Goal: Transaction & Acquisition: Book appointment/travel/reservation

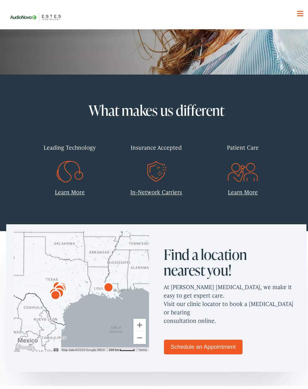
scroll to position [156, 0]
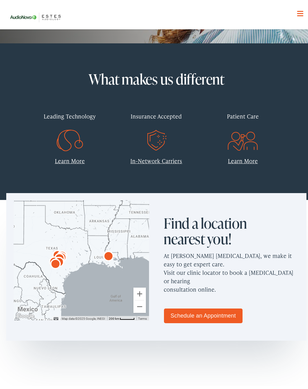
click at [42, 251] on div at bounding box center [81, 258] width 135 height 120
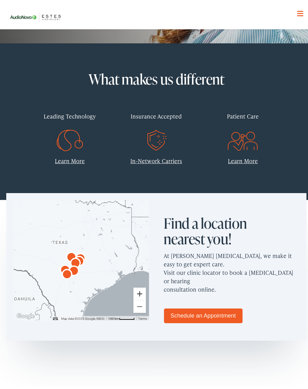
click at [137, 291] on button "Zoom in" at bounding box center [139, 290] width 12 height 12
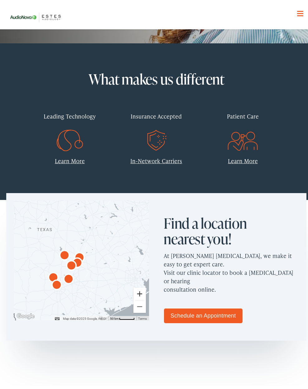
click at [137, 291] on button "Zoom in" at bounding box center [139, 290] width 12 height 12
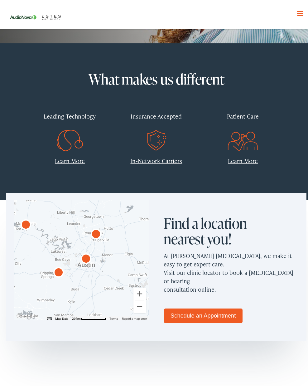
drag, startPoint x: 43, startPoint y: 262, endPoint x: 74, endPoint y: 249, distance: 33.2
click at [66, 246] on div at bounding box center [81, 258] width 135 height 120
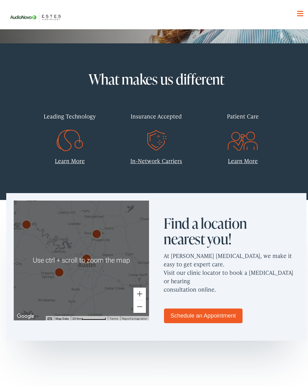
scroll to position [93, 0]
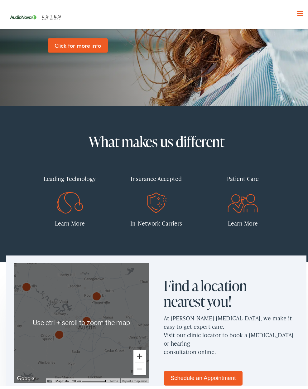
click at [135, 354] on button "Zoom in" at bounding box center [139, 353] width 12 height 12
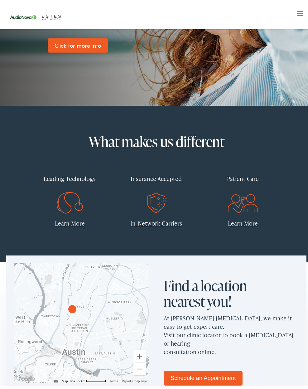
drag, startPoint x: 91, startPoint y: 310, endPoint x: 39, endPoint y: 305, distance: 52.2
click at [39, 305] on div at bounding box center [81, 320] width 135 height 120
click at [71, 307] on img "AudioNova" at bounding box center [72, 306] width 15 height 15
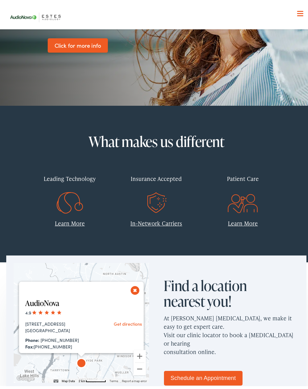
click at [38, 300] on link "AudioNova" at bounding box center [42, 300] width 34 height 10
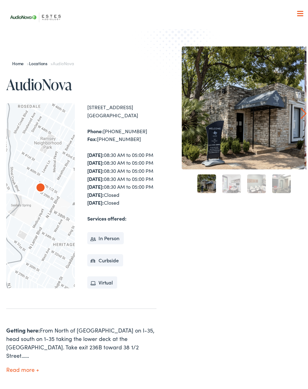
scroll to position [125, 0]
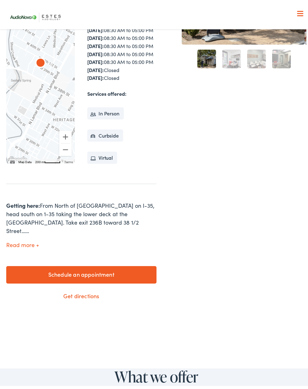
click at [22, 245] on button "Read more" at bounding box center [22, 242] width 33 height 7
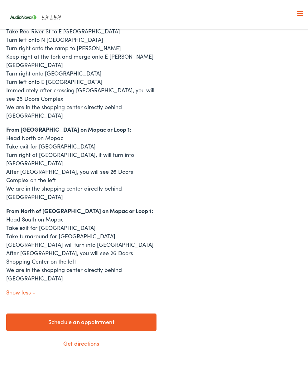
scroll to position [592, 0]
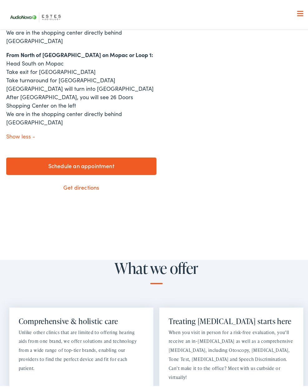
click at [100, 155] on link "Schedule an appointment" at bounding box center [81, 163] width 150 height 17
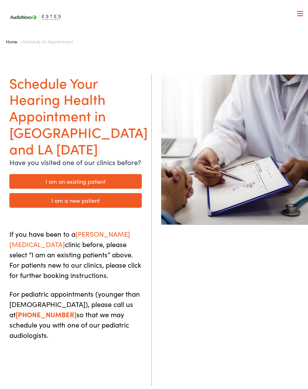
click at [75, 192] on link "I am a new patient" at bounding box center [75, 197] width 132 height 15
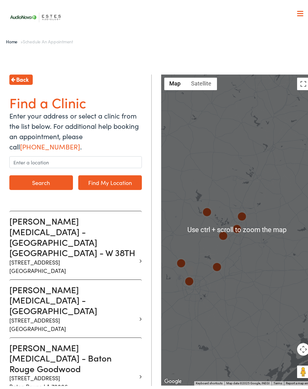
click at [256, 233] on div at bounding box center [237, 227] width 152 height 311
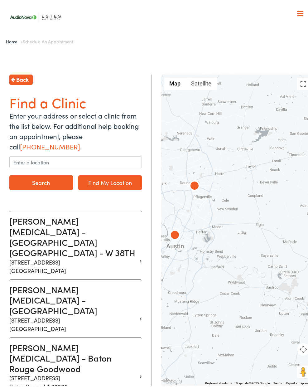
click at [173, 232] on img at bounding box center [174, 232] width 15 height 15
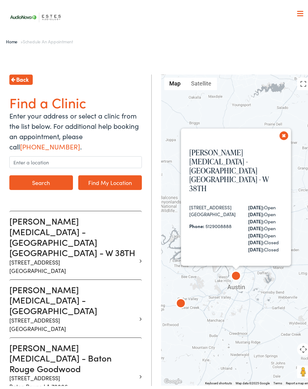
click at [280, 127] on button "Close" at bounding box center [281, 134] width 15 height 15
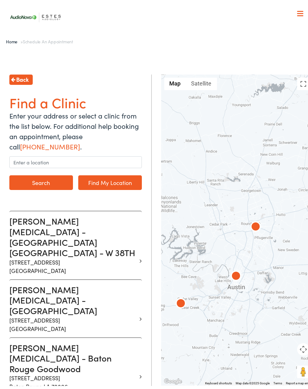
click at [252, 223] on img at bounding box center [255, 224] width 15 height 15
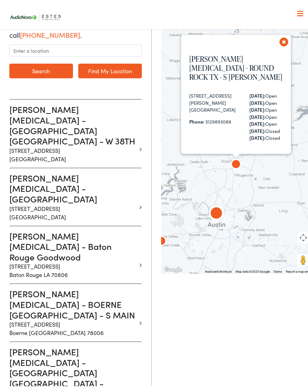
scroll to position [49, 0]
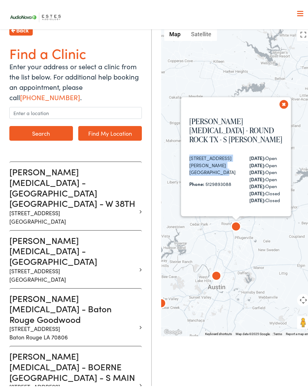
drag, startPoint x: 207, startPoint y: 114, endPoint x: 182, endPoint y: 103, distance: 27.3
click at [184, 109] on div "Estes Audiology - ROUND ROCK TX - S AW GRIMES 1850 S. AW Grimes Blvd, Suite 300…" at bounding box center [237, 161] width 106 height 104
copy div "1850 S. AW Grimes Blvd, Suite 300 Round Rock, TX"
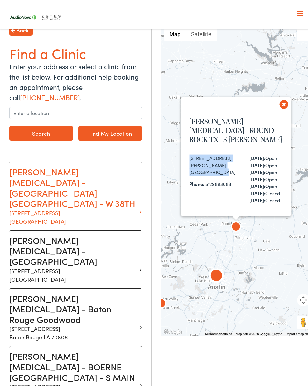
click at [43, 206] on p "1206 W. 38th Street Suite 3101 Austin TX 78705" at bounding box center [73, 214] width 128 height 17
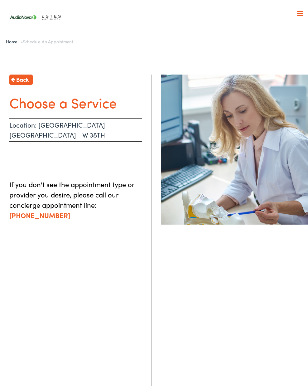
click at [75, 102] on h1 "Choose a Service" at bounding box center [75, 99] width 132 height 17
click at [43, 124] on p "Location: [GEOGRAPHIC_DATA] [GEOGRAPHIC_DATA] - W 38TH" at bounding box center [75, 126] width 132 height 23
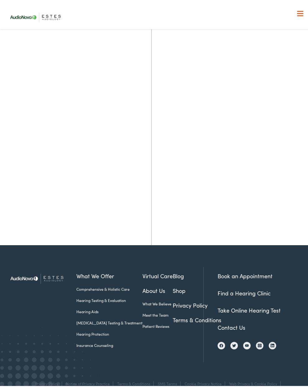
scroll to position [31, 0]
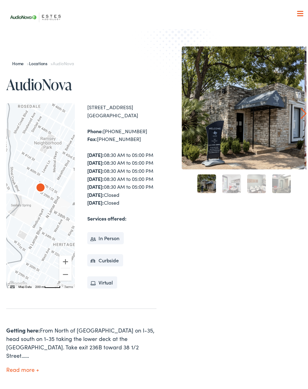
click at [249, 112] on div at bounding box center [244, 105] width 125 height 123
click at [229, 183] on link "2" at bounding box center [231, 180] width 19 height 19
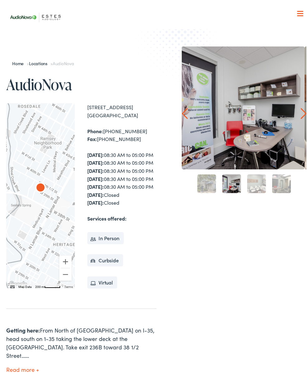
click at [256, 181] on link "3" at bounding box center [256, 180] width 19 height 19
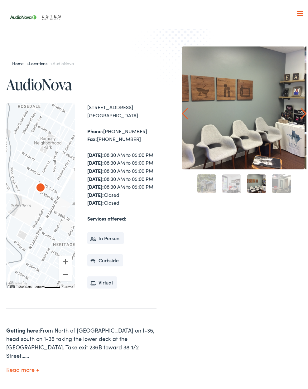
click at [290, 183] on div "4" at bounding box center [281, 180] width 25 height 25
click at [283, 181] on link "4" at bounding box center [281, 180] width 19 height 19
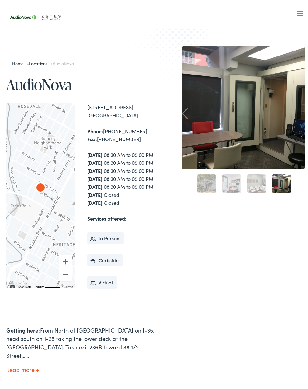
click at [205, 184] on link "1" at bounding box center [206, 180] width 19 height 19
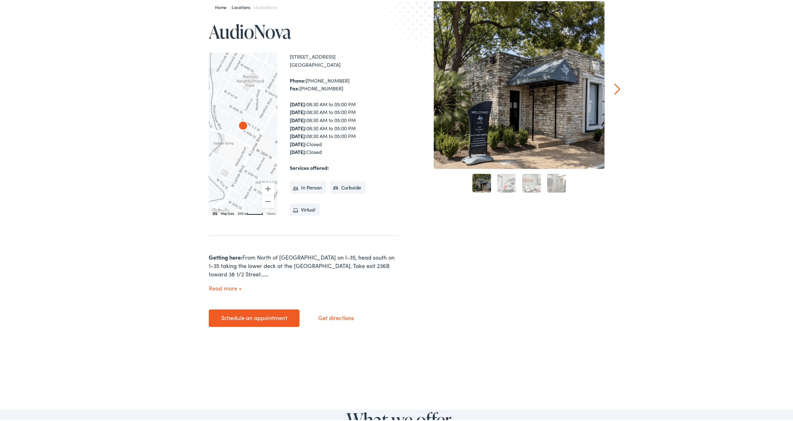
scroll to position [125, 0]
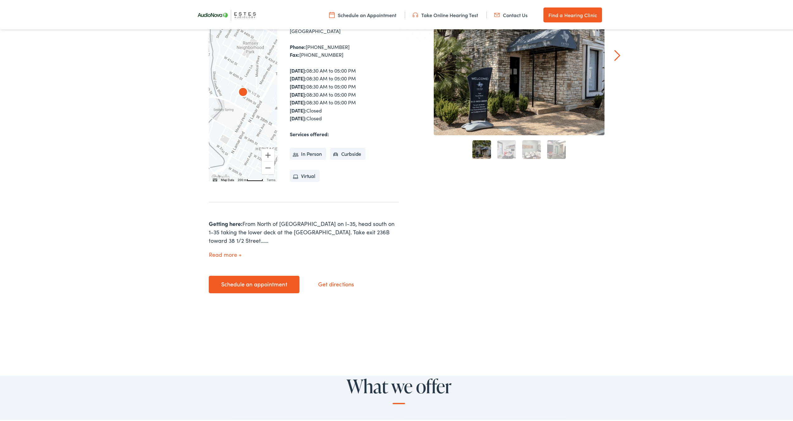
click at [257, 276] on link "Schedule an appointment" at bounding box center [254, 283] width 91 height 17
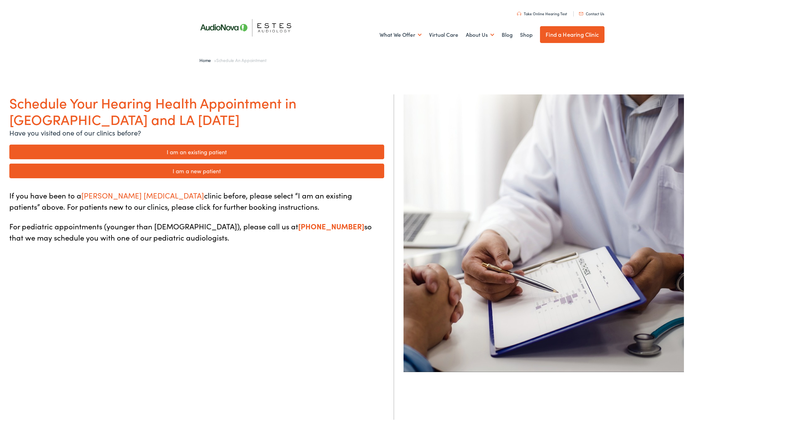
click at [221, 170] on link "I am a new patient" at bounding box center [196, 169] width 375 height 15
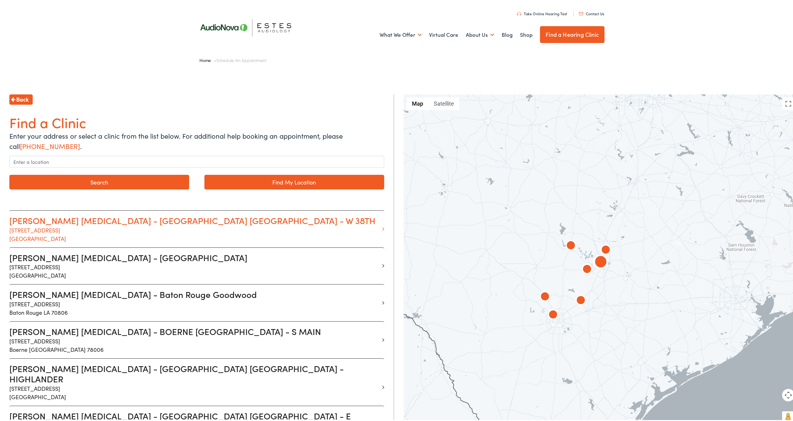
click at [131, 220] on h3 "[PERSON_NAME] [MEDICAL_DATA] - [GEOGRAPHIC_DATA] [GEOGRAPHIC_DATA] - W 38TH" at bounding box center [194, 219] width 370 height 11
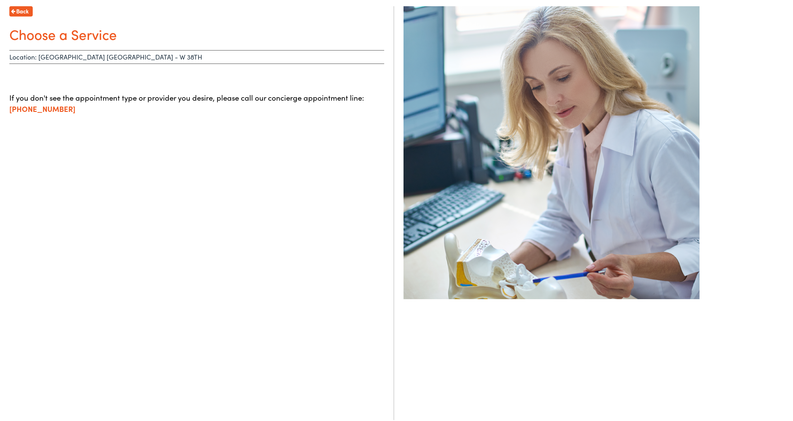
scroll to position [57, 0]
